Goal: Navigation & Orientation: Find specific page/section

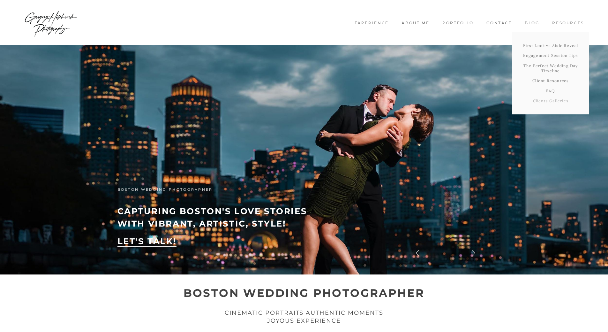
click at [543, 99] on link "Clients Galleries" at bounding box center [551, 101] width 77 height 10
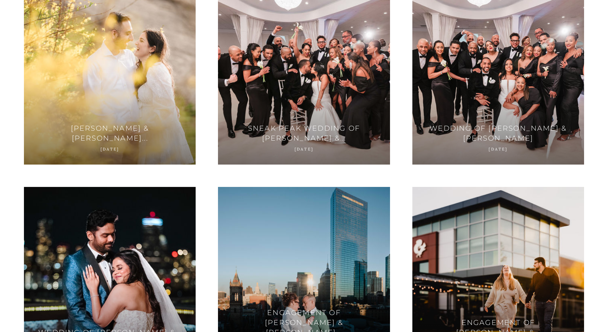
scroll to position [1547, 0]
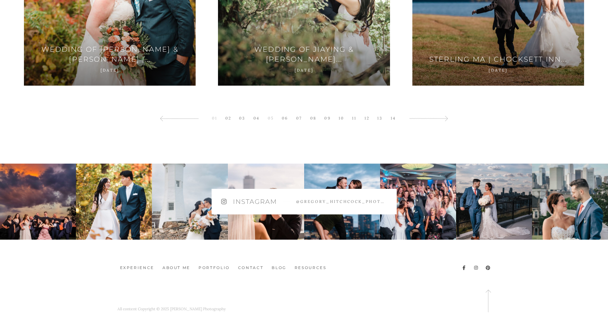
click at [272, 118] on link "05" at bounding box center [271, 118] width 13 height 9
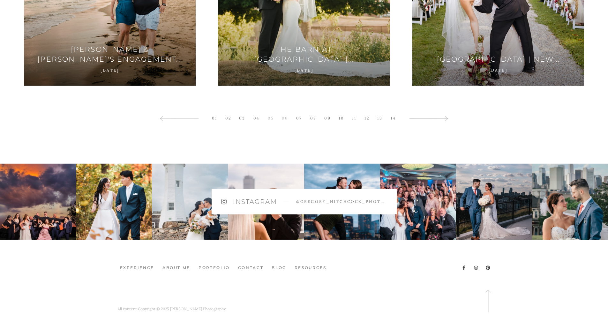
click at [284, 119] on link "06" at bounding box center [285, 118] width 13 height 9
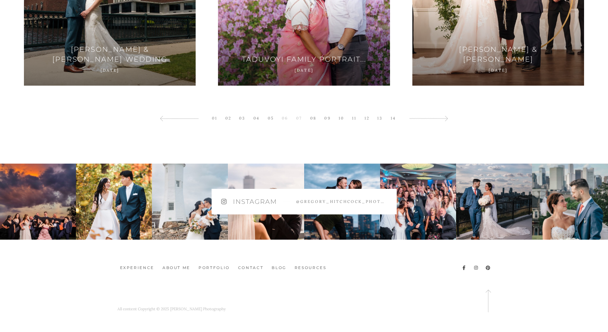
click at [294, 117] on link "07" at bounding box center [299, 118] width 12 height 9
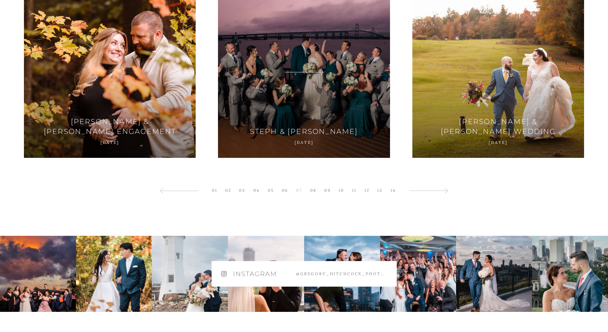
scroll to position [1495, 0]
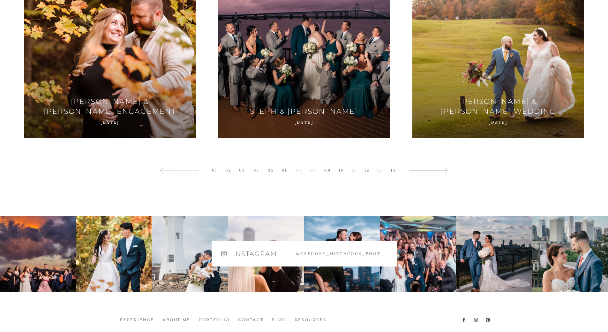
click at [312, 170] on link "08" at bounding box center [313, 170] width 13 height 9
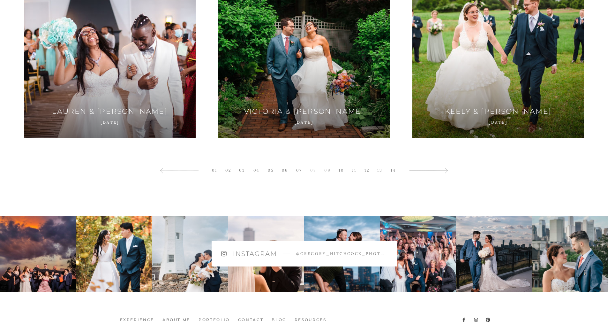
click at [326, 172] on link "09" at bounding box center [327, 170] width 13 height 9
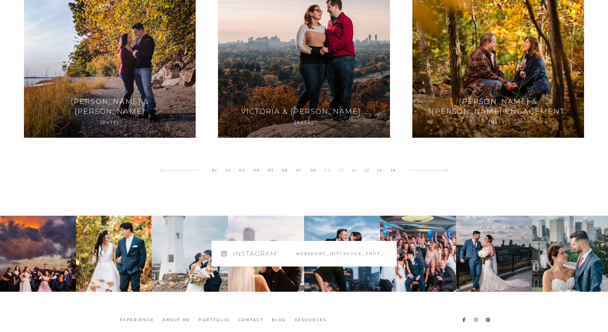
click at [339, 169] on link "10" at bounding box center [342, 170] width 12 height 9
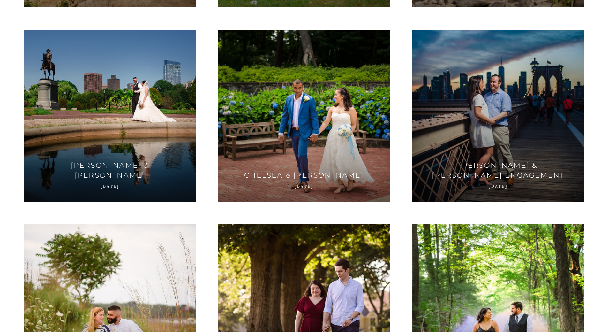
scroll to position [856, 0]
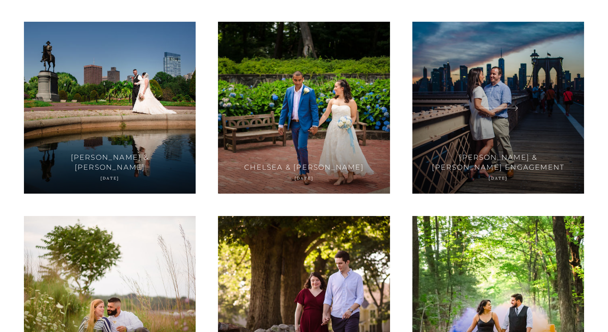
click at [500, 91] on div at bounding box center [499, 108] width 172 height 172
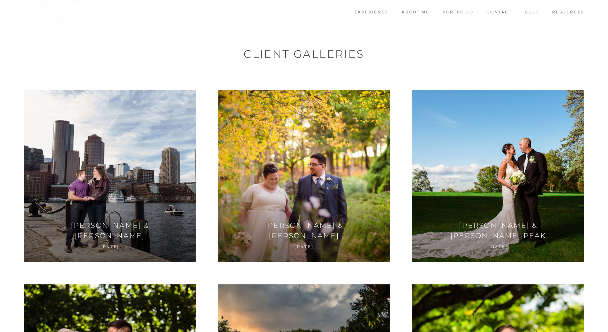
scroll to position [0, 0]
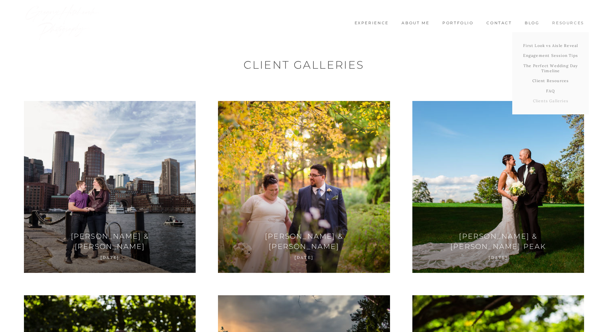
click at [549, 102] on link "Clients Galleries" at bounding box center [551, 101] width 77 height 10
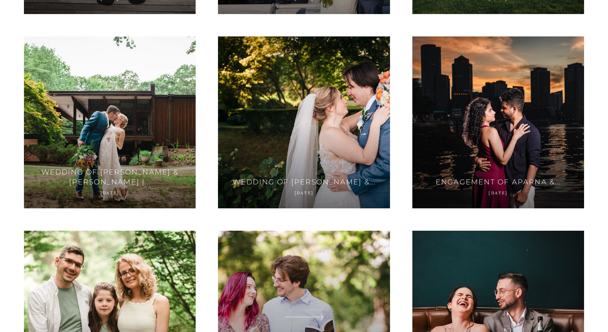
scroll to position [160, 0]
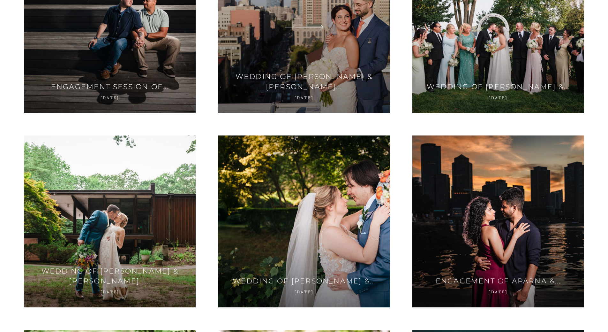
click at [318, 27] on icon at bounding box center [320, 27] width 5 height 5
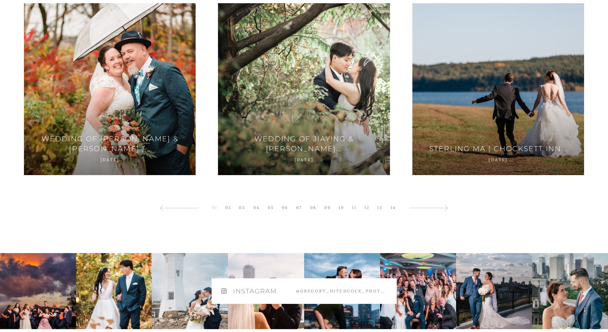
scroll to position [1469, 0]
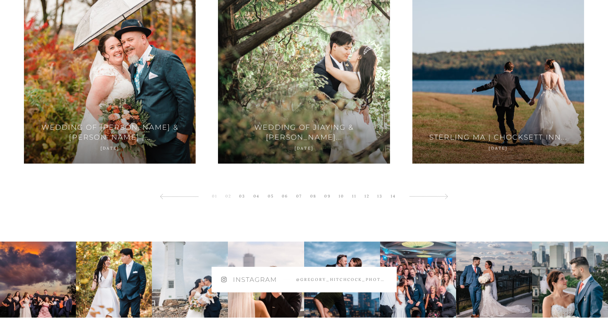
click at [225, 196] on link "02" at bounding box center [228, 196] width 12 height 9
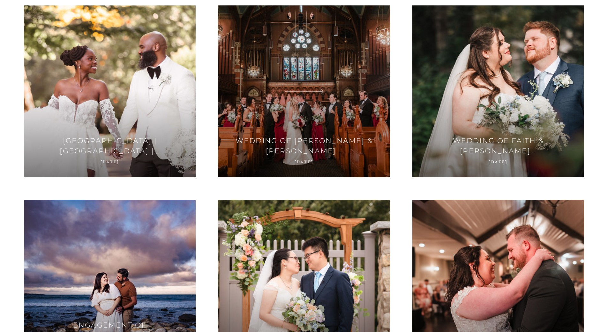
scroll to position [90, 0]
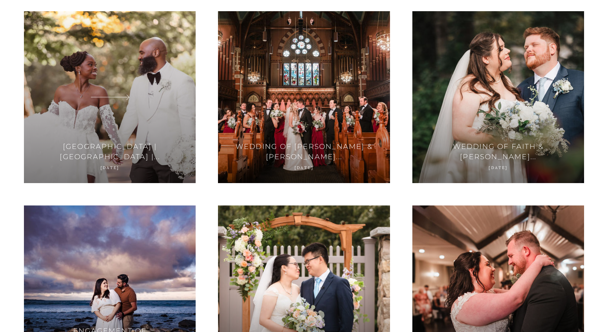
click at [130, 74] on div at bounding box center [110, 97] width 172 height 172
